Goal: Task Accomplishment & Management: Manage account settings

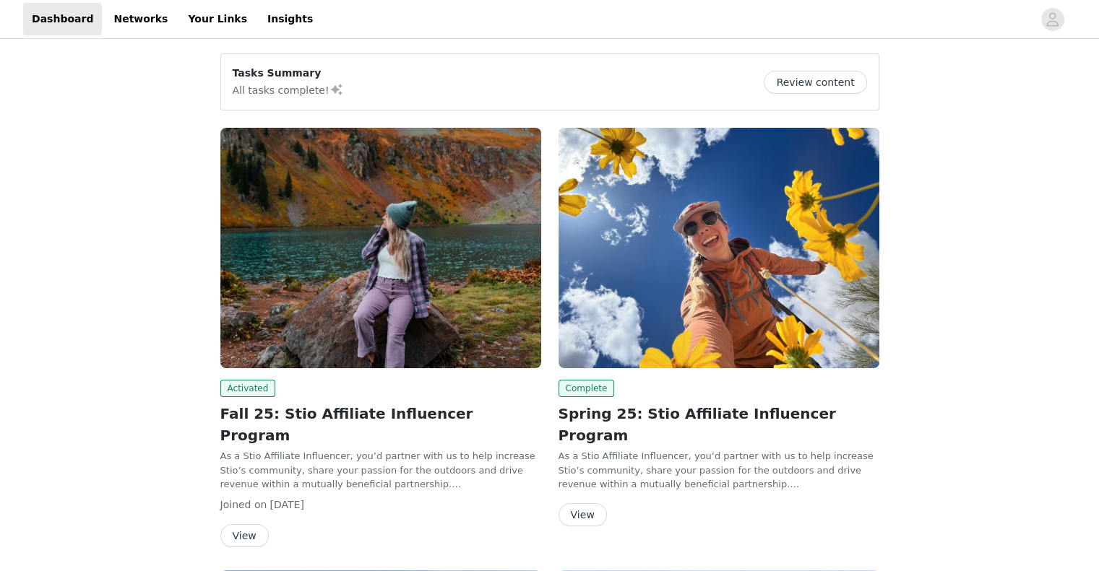
click at [237, 524] on button "View" at bounding box center [244, 535] width 48 height 23
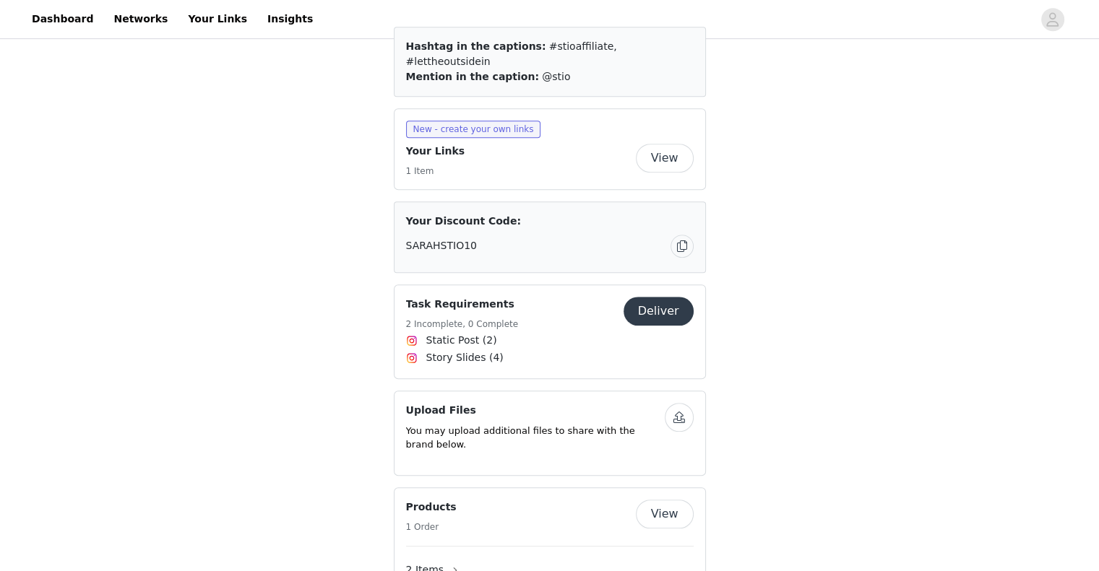
scroll to position [867, 0]
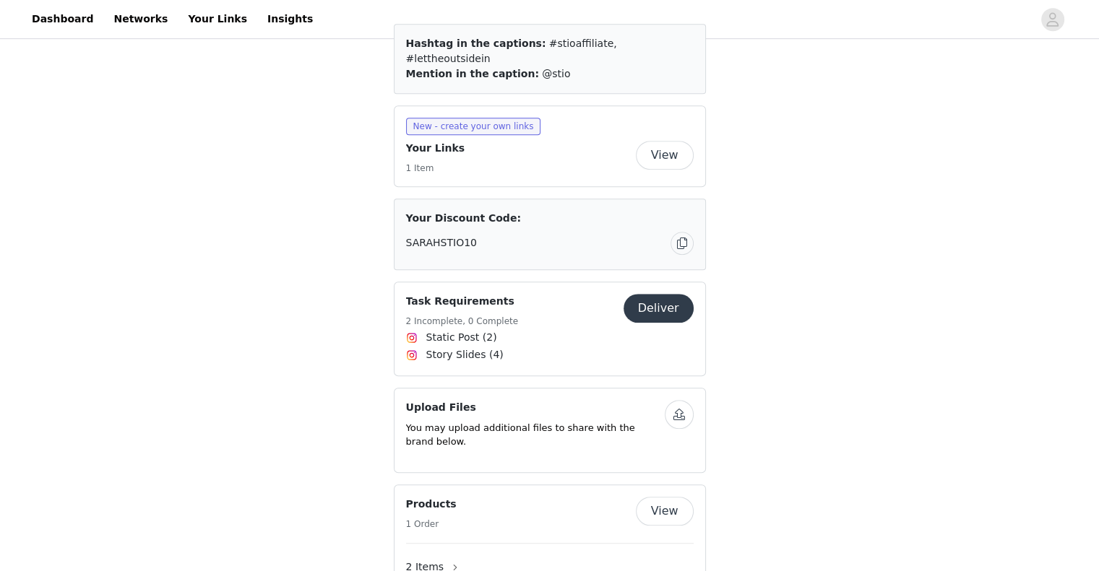
click at [660, 294] on button "Deliver" at bounding box center [658, 308] width 70 height 29
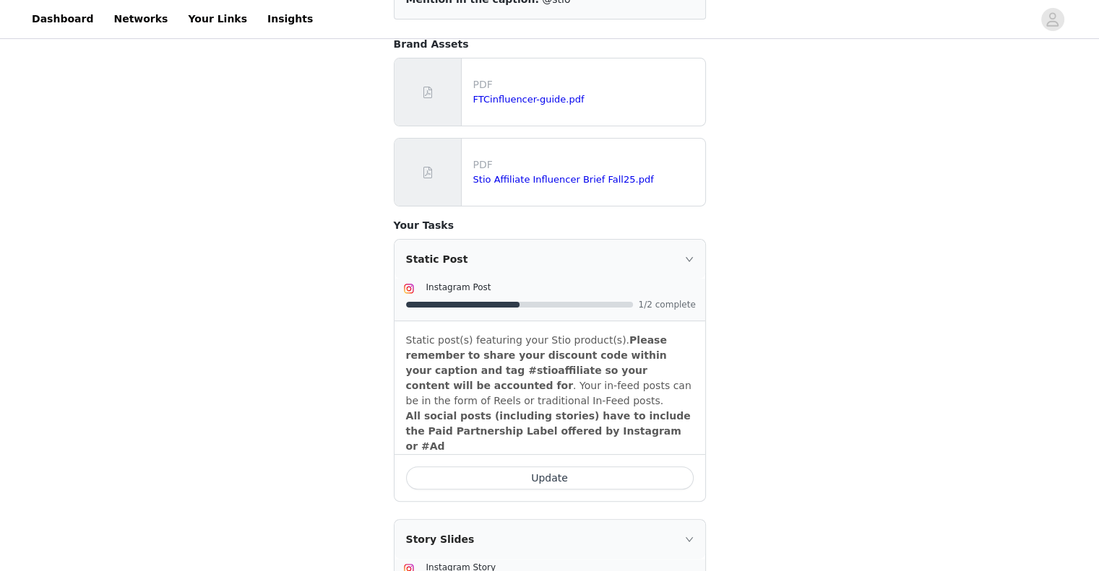
scroll to position [8, 0]
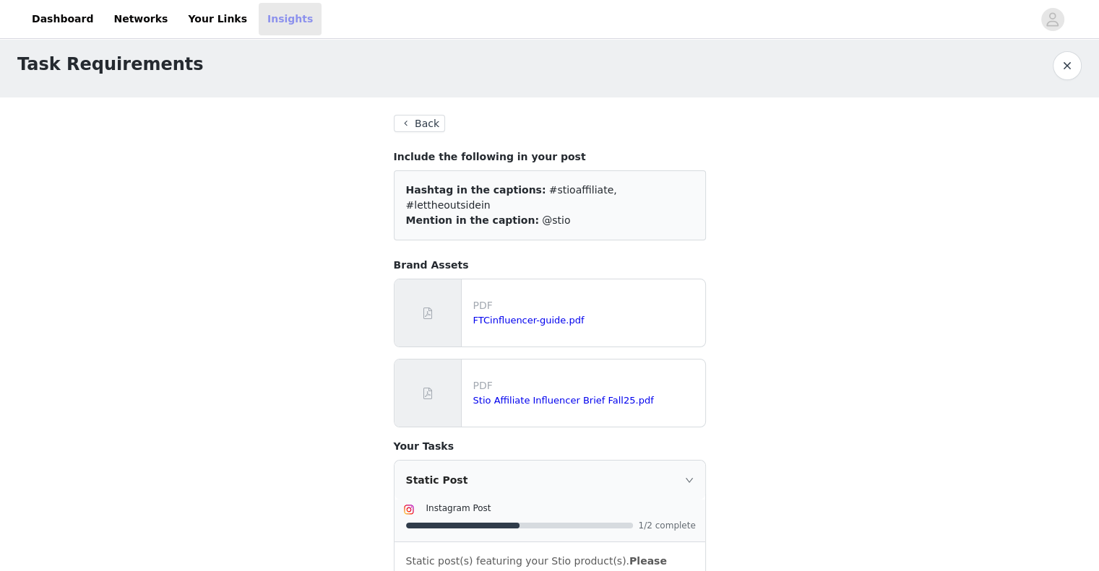
click at [259, 21] on link "Insights" at bounding box center [290, 19] width 63 height 33
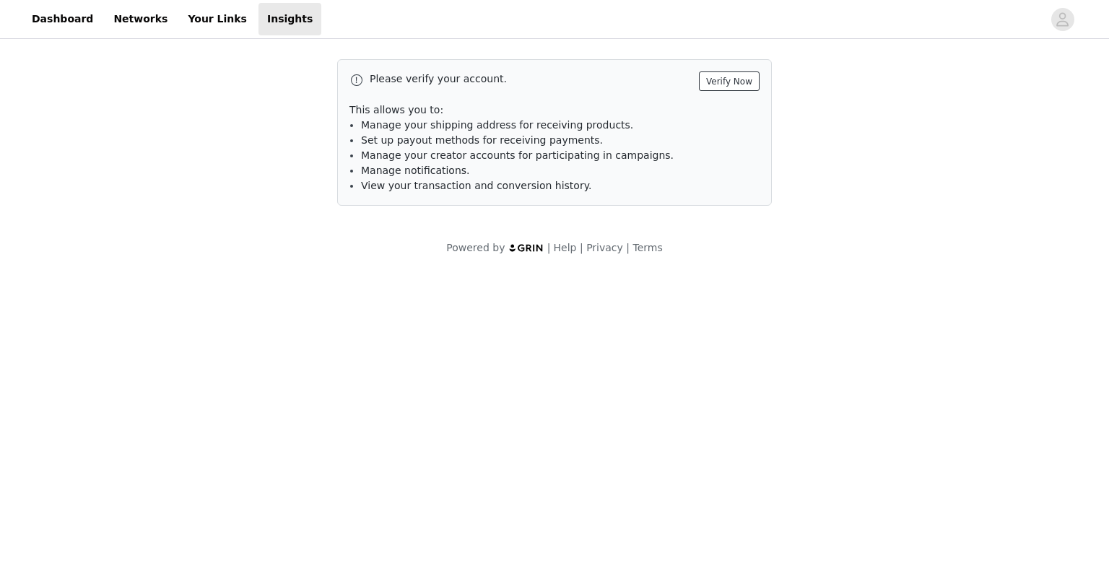
click at [712, 77] on button "Verify Now" at bounding box center [729, 82] width 61 height 20
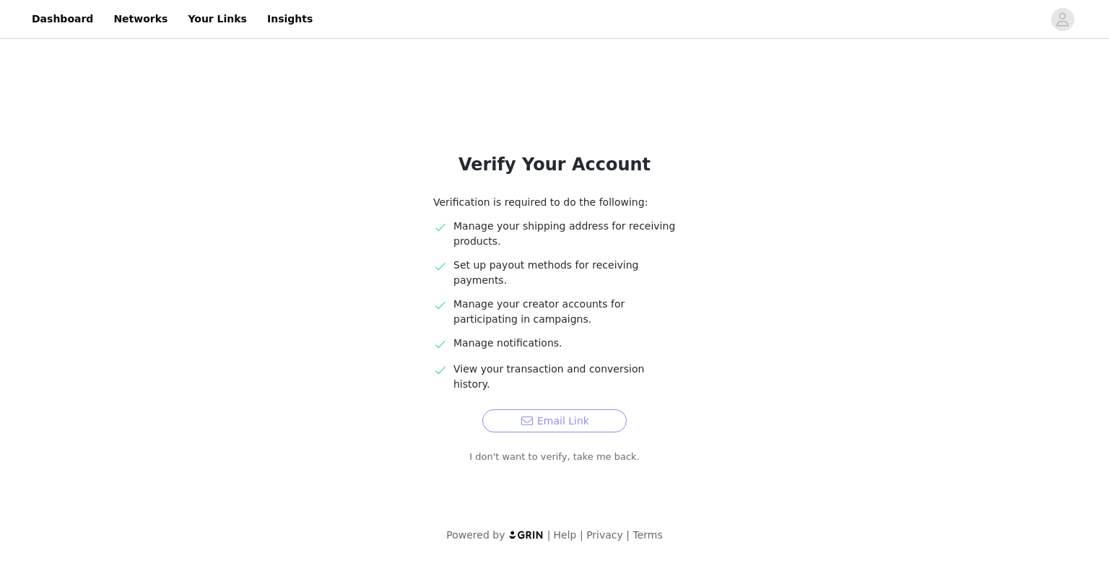
click at [562, 410] on button "Email Link" at bounding box center [554, 421] width 144 height 23
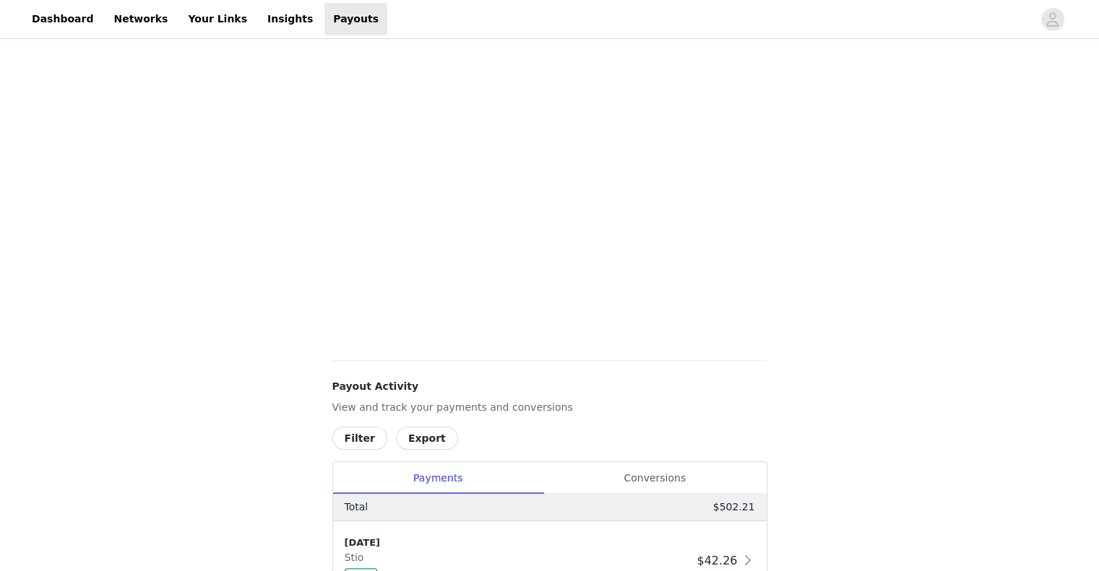
scroll to position [144, 0]
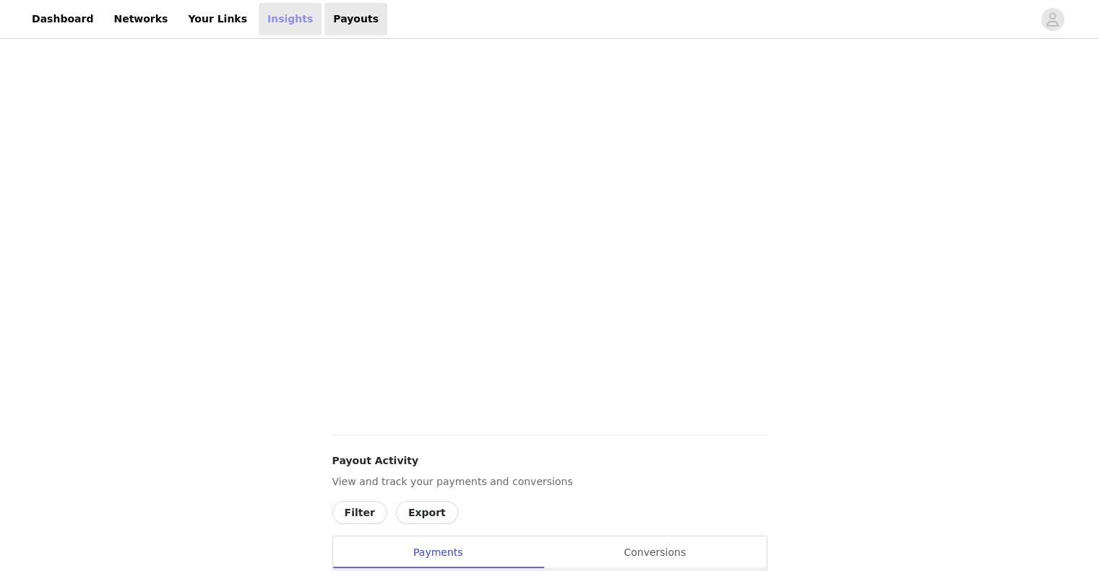
click at [259, 26] on link "Insights" at bounding box center [290, 19] width 63 height 33
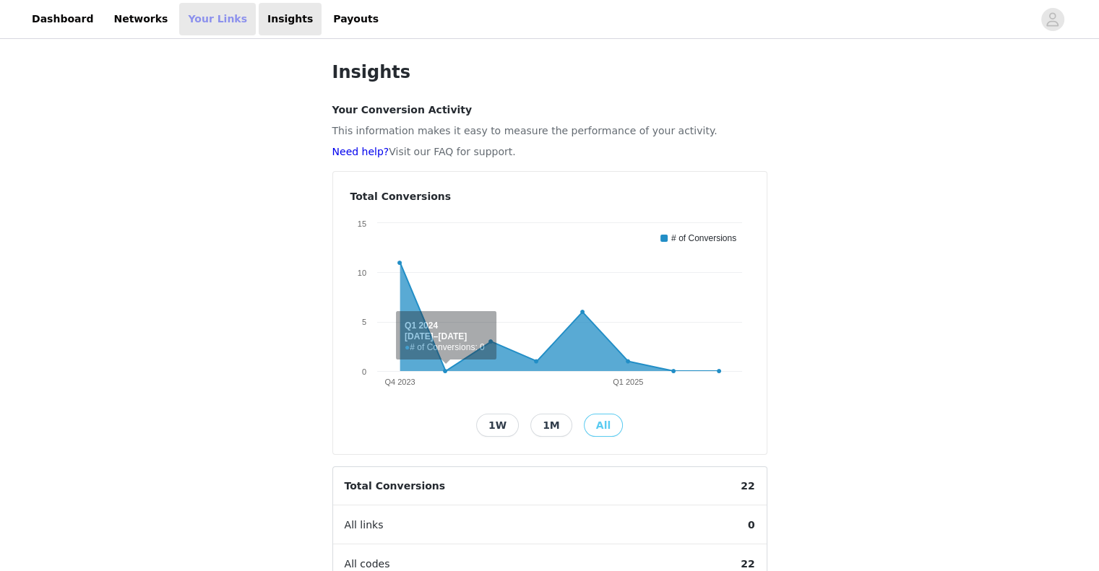
click at [179, 12] on link "Your Links" at bounding box center [217, 19] width 77 height 33
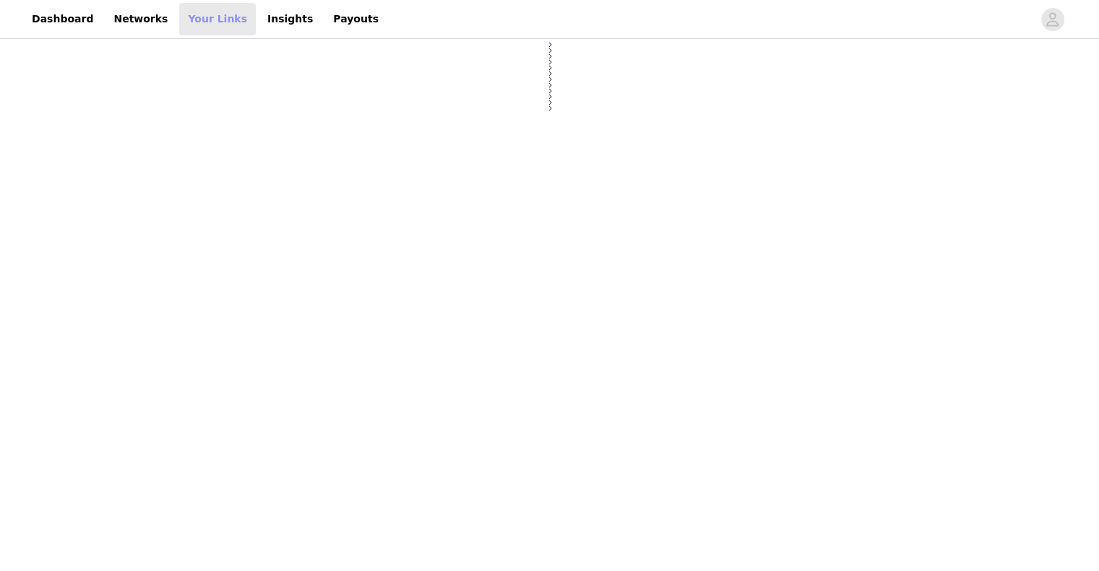
select select "12"
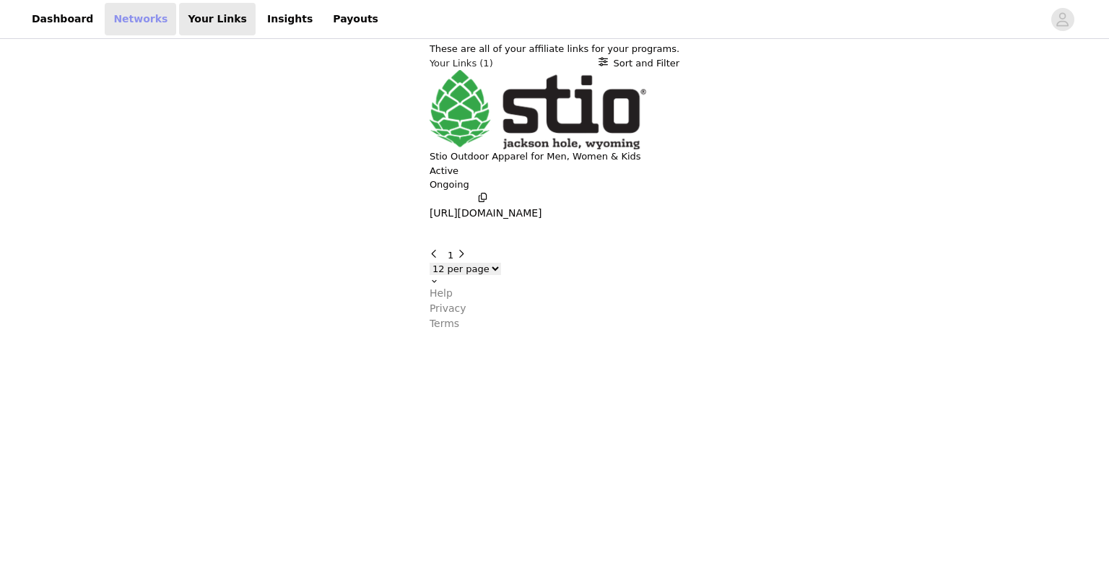
click at [137, 22] on link "Networks" at bounding box center [141, 19] width 72 height 33
